Goal: Transaction & Acquisition: Register for event/course

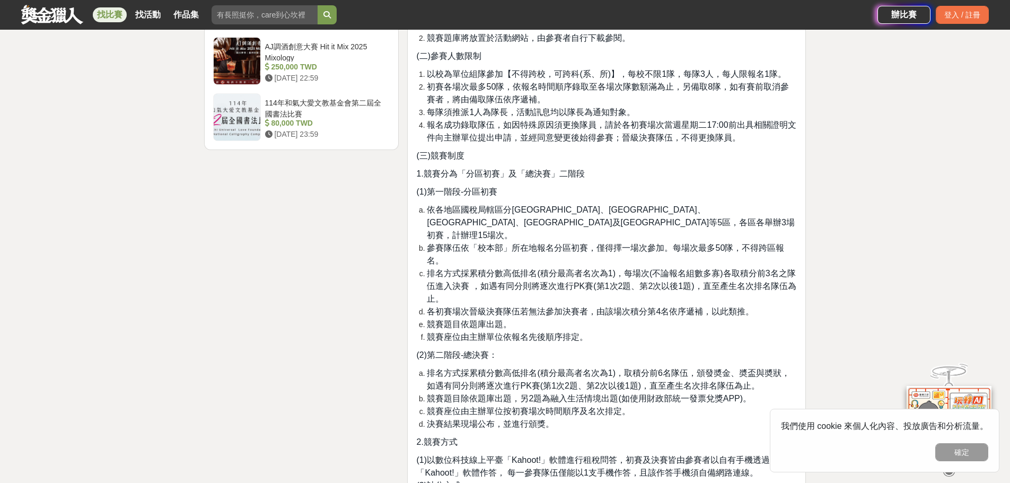
scroll to position [2068, 0]
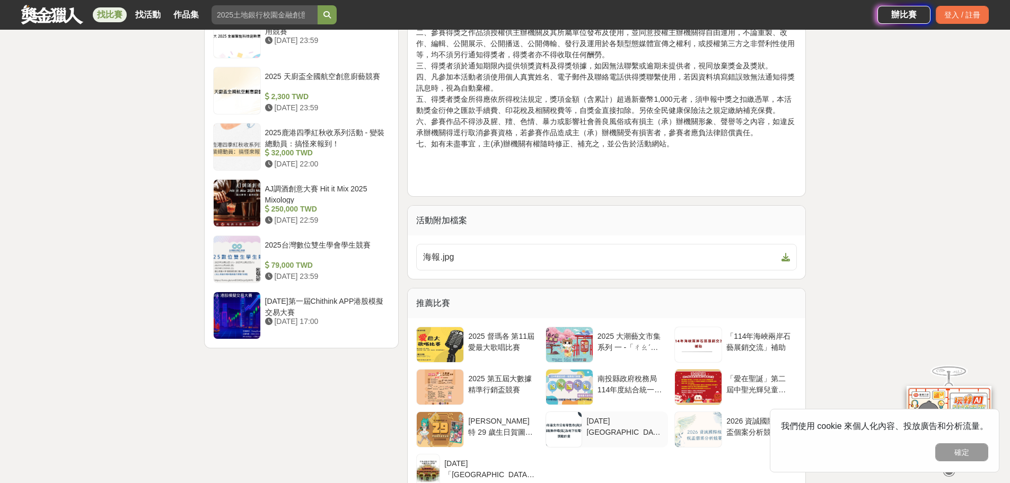
scroll to position [1326, 0]
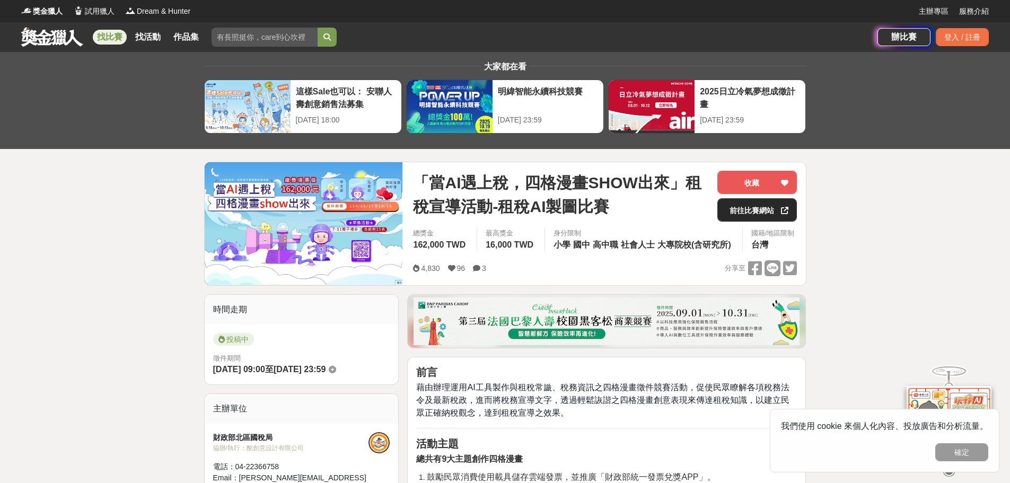
click at [752, 213] on link "前往比賽網站" at bounding box center [757, 209] width 80 height 23
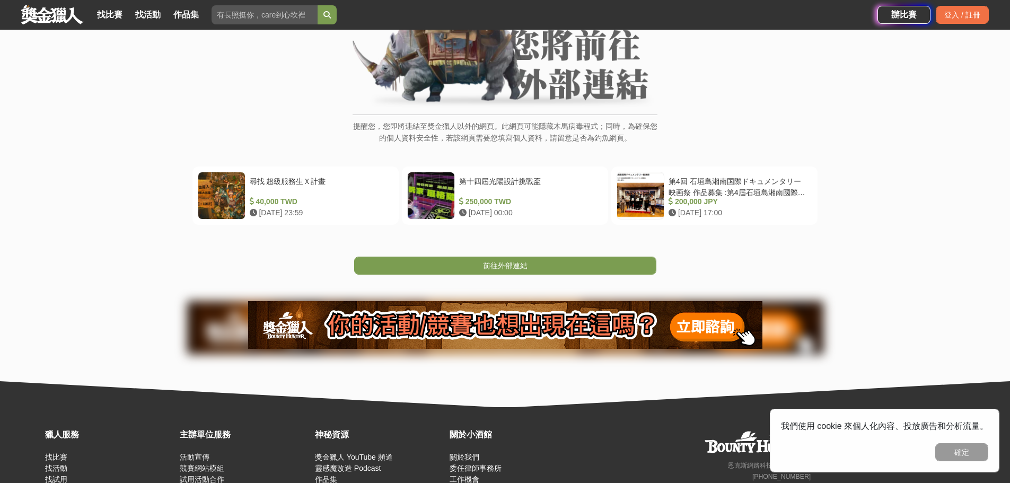
scroll to position [106, 0]
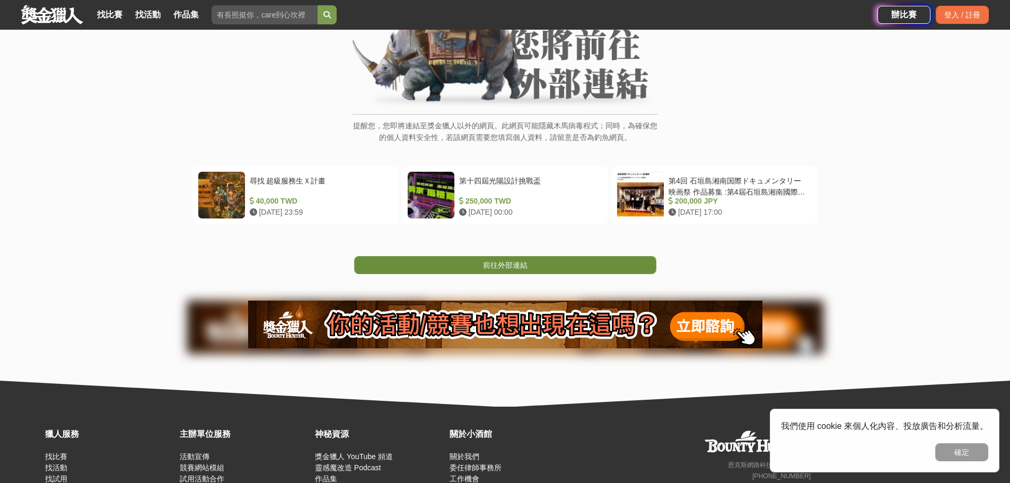
click at [537, 269] on link "前往外部連結" at bounding box center [505, 265] width 302 height 18
